Goal: Task Accomplishment & Management: Use online tool/utility

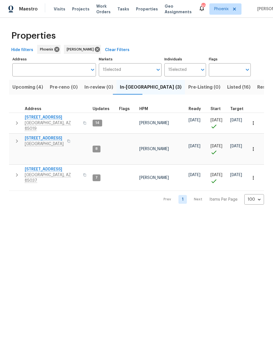
click at [228, 87] on span "Listed (16)" at bounding box center [239, 87] width 23 height 8
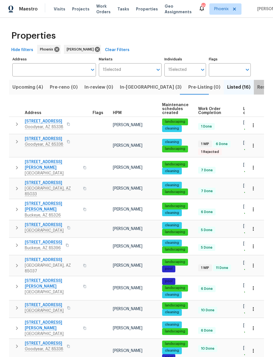
click at [258, 89] on span "Resale (5)" at bounding box center [269, 87] width 22 height 8
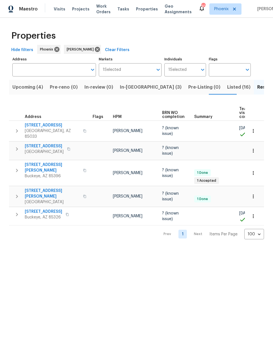
click at [228, 89] on span "Listed (16)" at bounding box center [239, 87] width 23 height 8
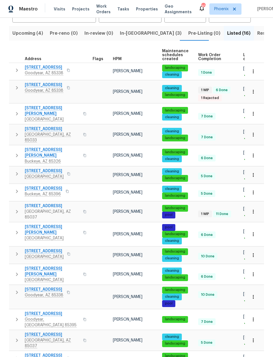
scroll to position [54, 0]
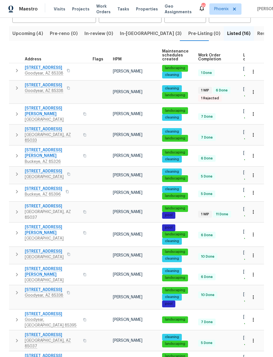
click at [258, 32] on span "Resale (5)" at bounding box center [269, 34] width 22 height 8
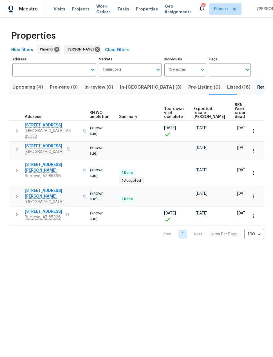
scroll to position [0, 75]
click at [204, 107] on span "Expected resale [PERSON_NAME]" at bounding box center [210, 113] width 32 height 12
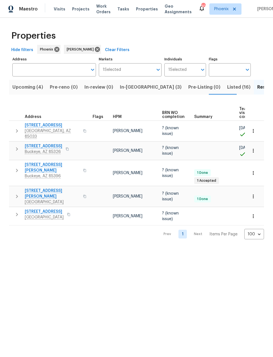
click at [228, 86] on span "Listed (16)" at bounding box center [239, 87] width 23 height 8
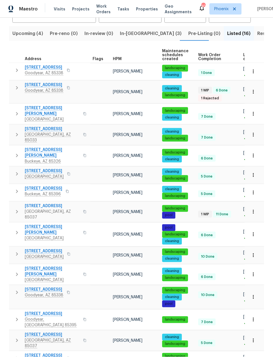
scroll to position [23, 0]
click at [17, 190] on icon "button" at bounding box center [17, 191] width 2 height 3
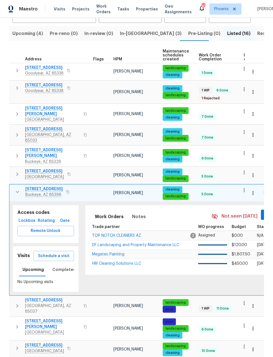
click at [52, 252] on span "Schedule a visit" at bounding box center [54, 255] width 32 height 7
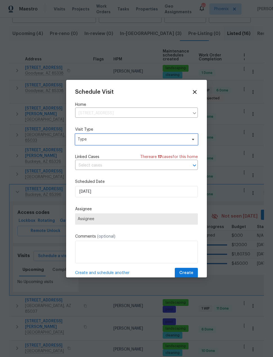
click at [87, 135] on span "Type" at bounding box center [136, 139] width 123 height 11
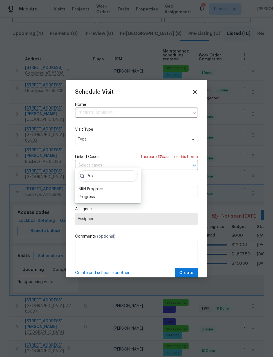
type input "Pro"
click at [89, 194] on div "Progress" at bounding box center [87, 197] width 16 height 6
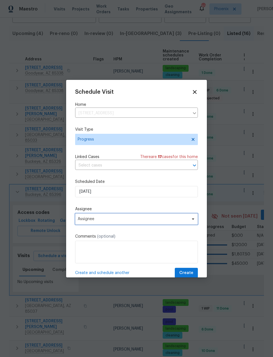
click at [86, 221] on span "Assignee" at bounding box center [133, 219] width 111 height 5
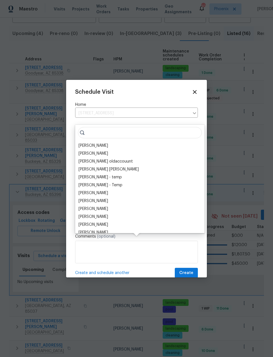
click at [87, 143] on div "[PERSON_NAME]" at bounding box center [94, 146] width 30 height 6
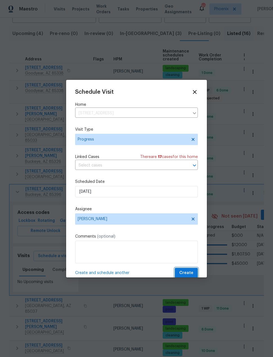
click at [189, 271] on span "Create" at bounding box center [187, 272] width 14 height 7
